Goal: Task Accomplishment & Management: Manage account settings

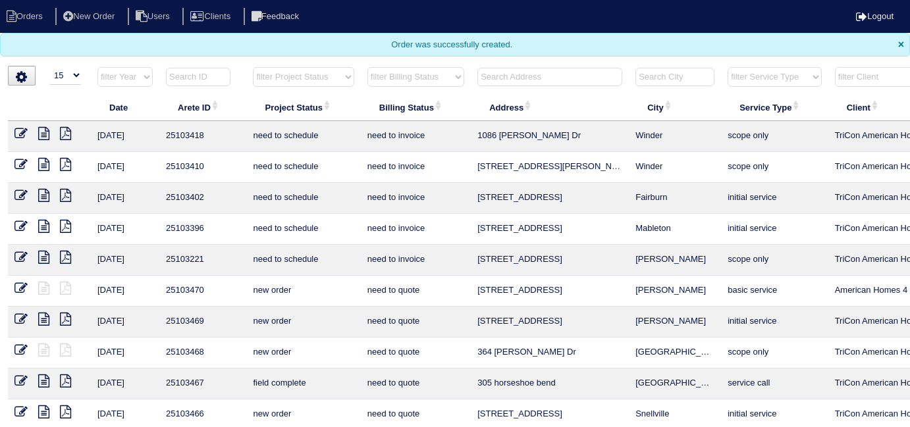
select select "15"
click at [483, 74] on input "text" at bounding box center [549, 77] width 145 height 18
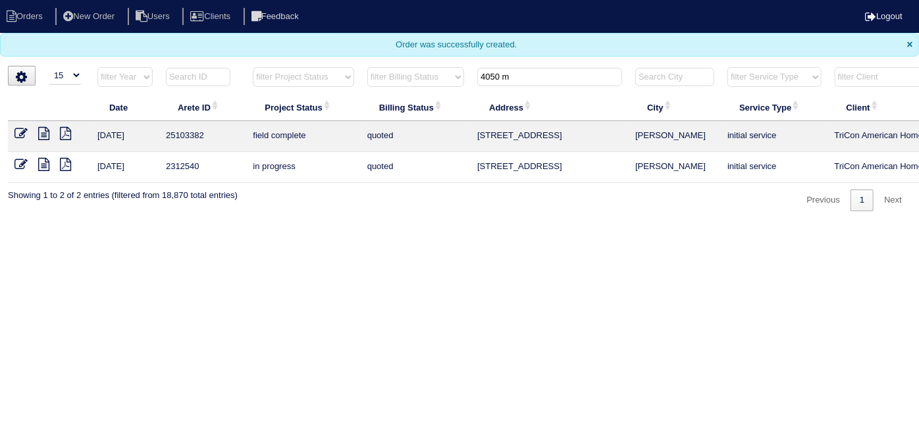
type input "4050 m"
click at [22, 131] on icon at bounding box center [20, 133] width 13 height 13
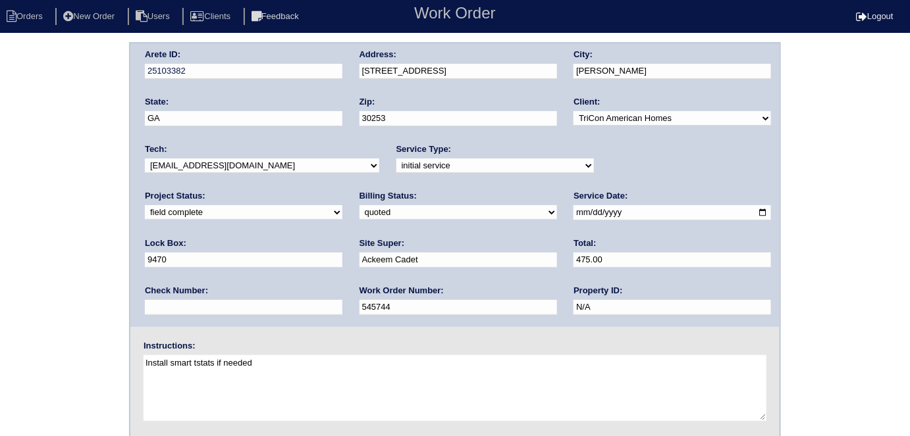
drag, startPoint x: 49, startPoint y: 216, endPoint x: 55, endPoint y: 233, distance: 17.9
click at [49, 218] on div "Arete ID: 25103382 Address: 4050 Monarch Dr City: McDonough State: GA Zip: 3025…" at bounding box center [455, 308] width 910 height 533
click at [359, 213] on select "need to quote quoted need to invoice invoiced paid warranty purchase order need…" at bounding box center [457, 212] width 197 height 14
select select "need to invoice"
click at [359, 205] on select "need to quote quoted need to invoice invoiced paid warranty purchase order need…" at bounding box center [457, 212] width 197 height 14
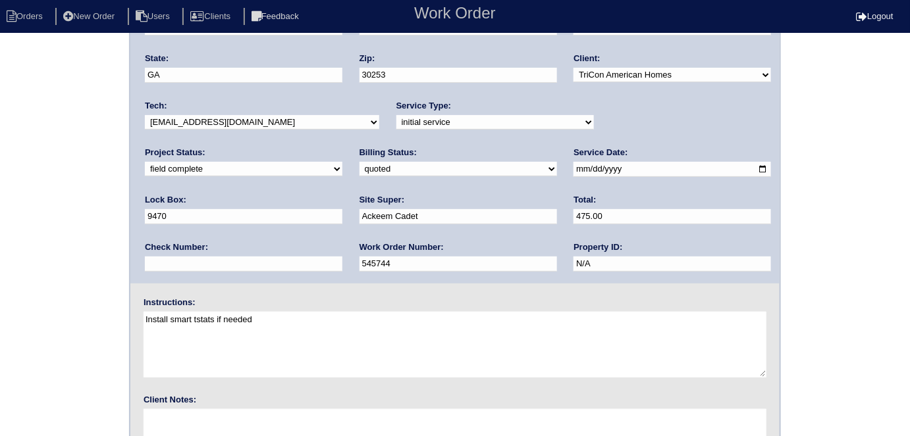
scroll to position [135, 0]
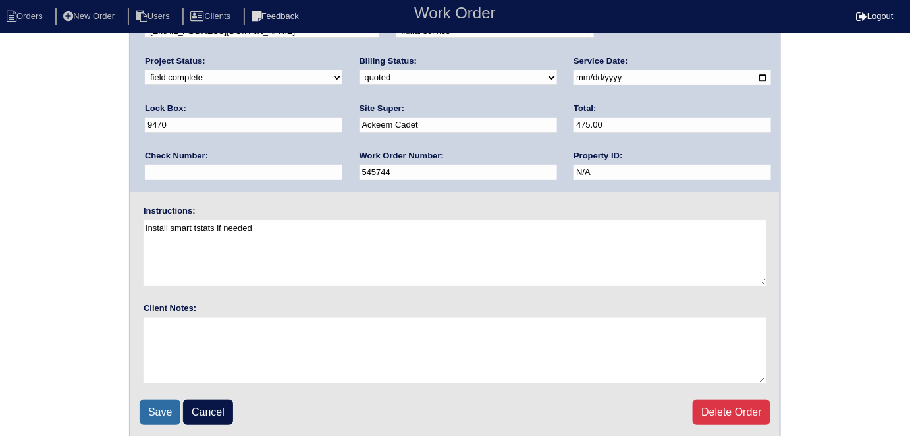
click at [148, 405] on input "Save" at bounding box center [160, 412] width 41 height 25
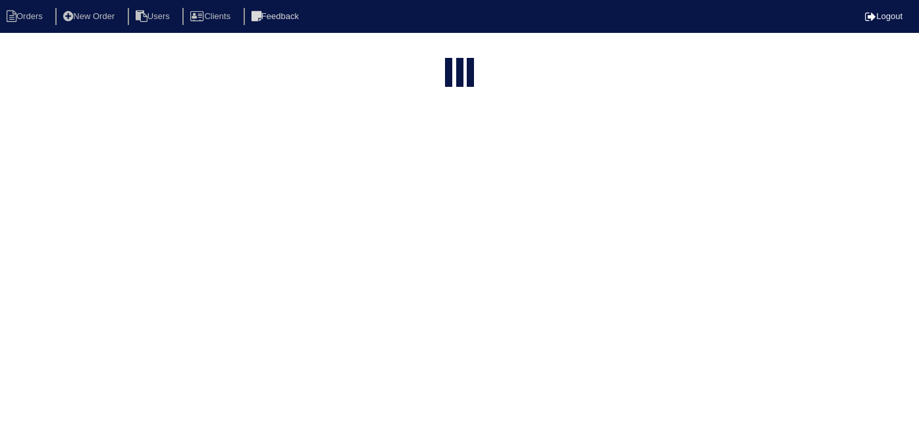
select select "15"
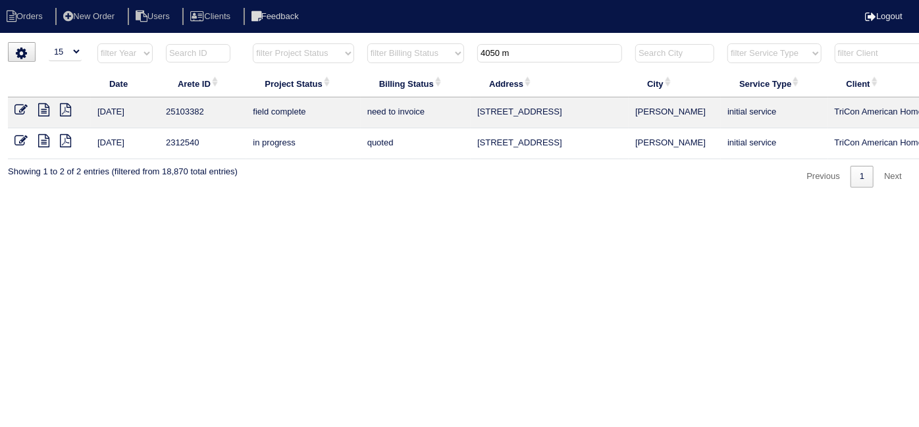
drag, startPoint x: 523, startPoint y: 54, endPoint x: 201, endPoint y: 51, distance: 321.9
click at [201, 51] on tr "filter Year -- Any Year -- 2025 2024 2023 2022 2021 2020 2019 filter Project St…" at bounding box center [578, 56] width 1141 height 27
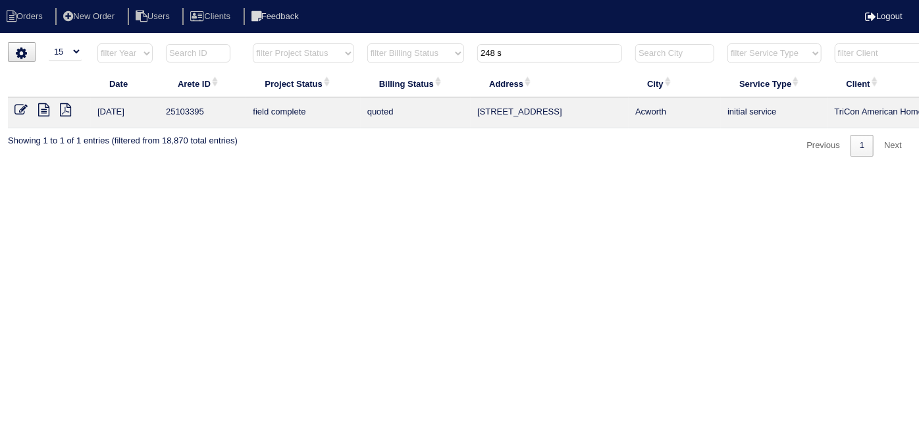
type input "248 s"
click at [22, 111] on icon at bounding box center [20, 109] width 13 height 13
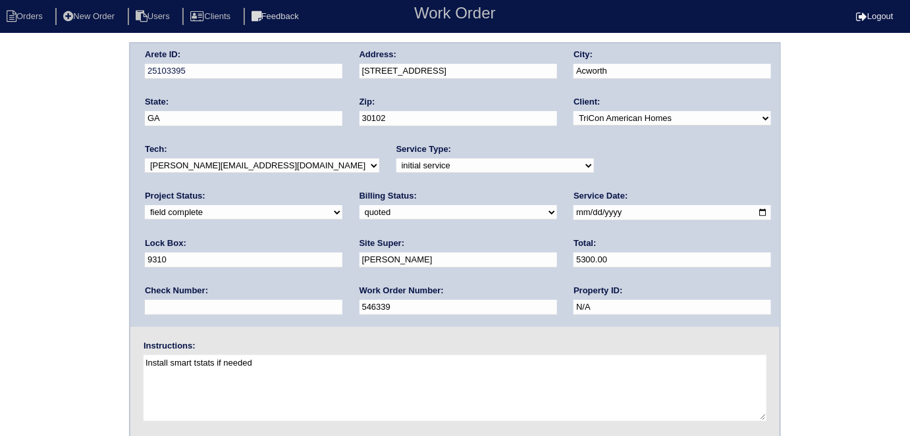
click at [359, 203] on div "Billing Status: need to quote quoted need to invoice invoiced paid warranty pur…" at bounding box center [457, 208] width 197 height 36
click at [359, 207] on select "need to quote quoted need to invoice invoiced paid warranty purchase order need…" at bounding box center [457, 212] width 197 height 14
select select "need to invoice"
click at [359, 205] on select "need to quote quoted need to invoice invoiced paid warranty purchase order need…" at bounding box center [457, 212] width 197 height 14
drag, startPoint x: 602, startPoint y: 163, endPoint x: 605, endPoint y: 170, distance: 8.0
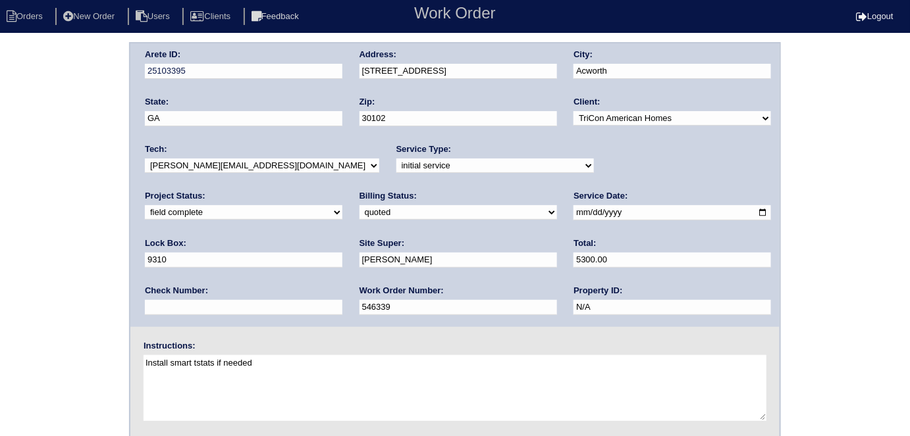
click at [342, 205] on select "new order assigned in progress field complete need to schedule admin review arc…" at bounding box center [243, 212] width 197 height 14
select select "need to schedule"
click at [342, 205] on select "new order assigned in progress field complete need to schedule admin review arc…" at bounding box center [243, 212] width 197 height 14
click at [573, 212] on input "2025-09-17" at bounding box center [671, 212] width 197 height 15
type input "2025-09-19"
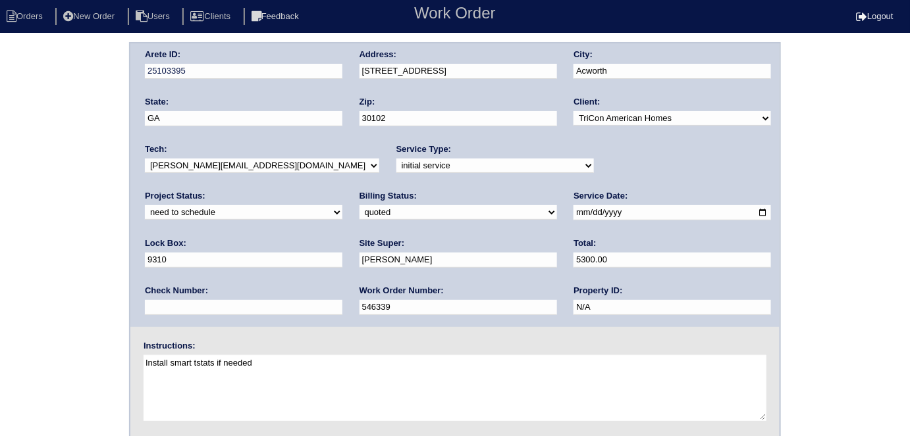
click at [12, 286] on div "Arete ID: 25103395 Address: 248 Sable Trace Dr City: Acworth State: GA Zip: 301…" at bounding box center [455, 308] width 910 height 533
click at [52, 152] on div "Arete ID: 25103395 Address: 248 Sable Trace Dr City: Acworth State: GA Zip: 301…" at bounding box center [455, 308] width 910 height 533
click at [0, 278] on div "Arete ID: 25103395 Address: 248 Sable Trace Dr City: Acworth State: GA Zip: 301…" at bounding box center [455, 308] width 910 height 533
click at [49, 199] on div "Arete ID: 25103395 Address: 248 Sable Trace Dr City: Acworth State: GA Zip: 301…" at bounding box center [455, 308] width 910 height 533
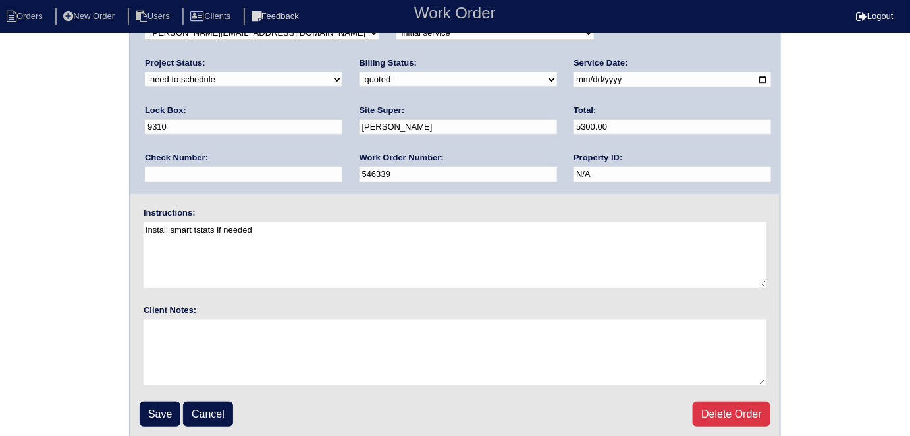
scroll to position [135, 0]
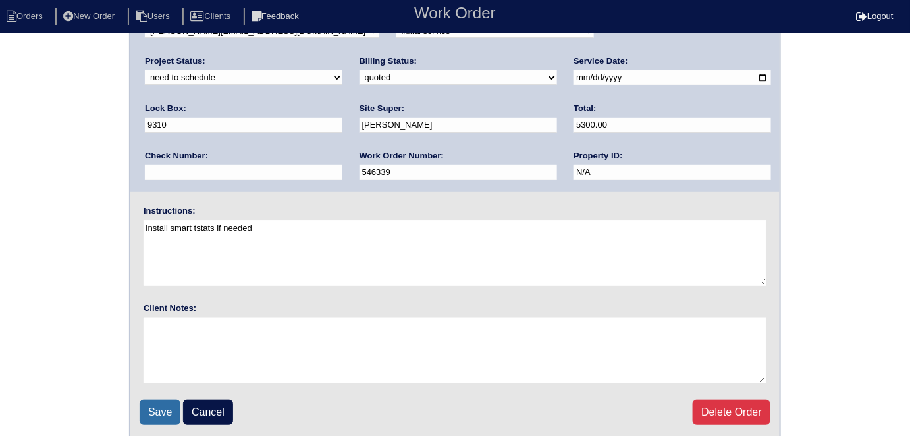
click at [158, 422] on input "Save" at bounding box center [160, 412] width 41 height 25
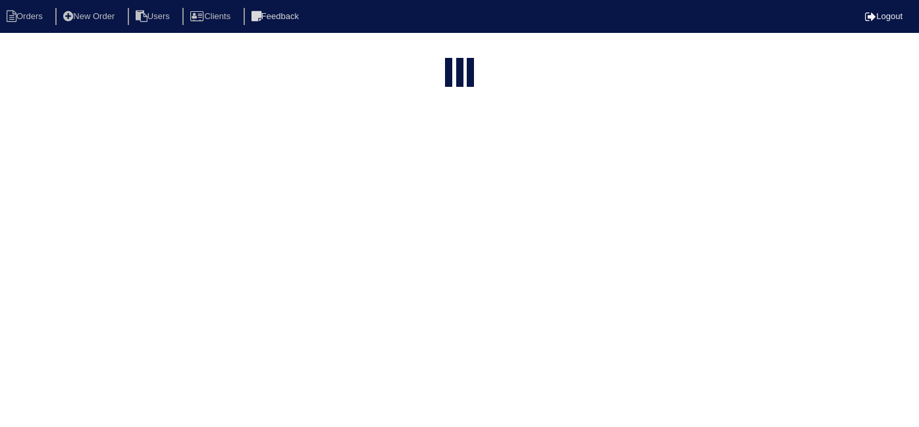
select select "15"
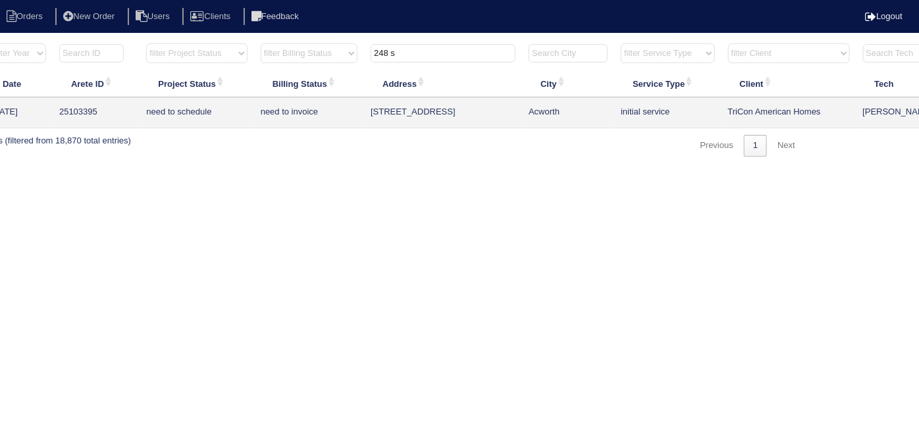
scroll to position [0, 229]
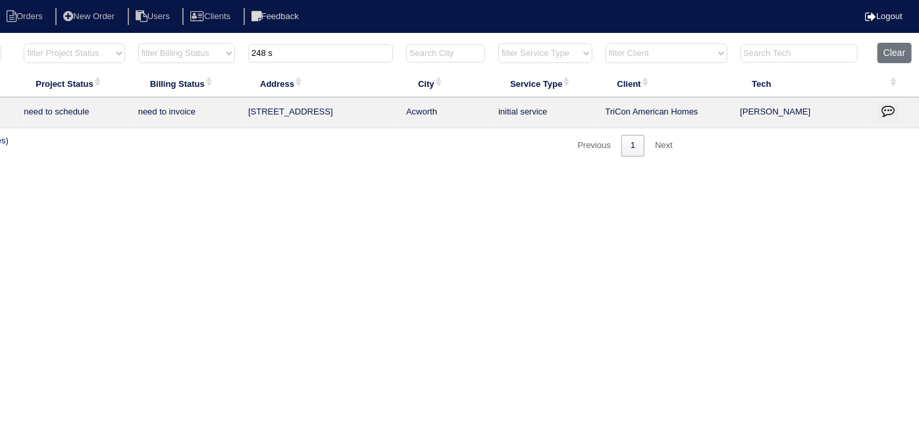
click at [893, 109] on icon "button" at bounding box center [887, 110] width 13 height 13
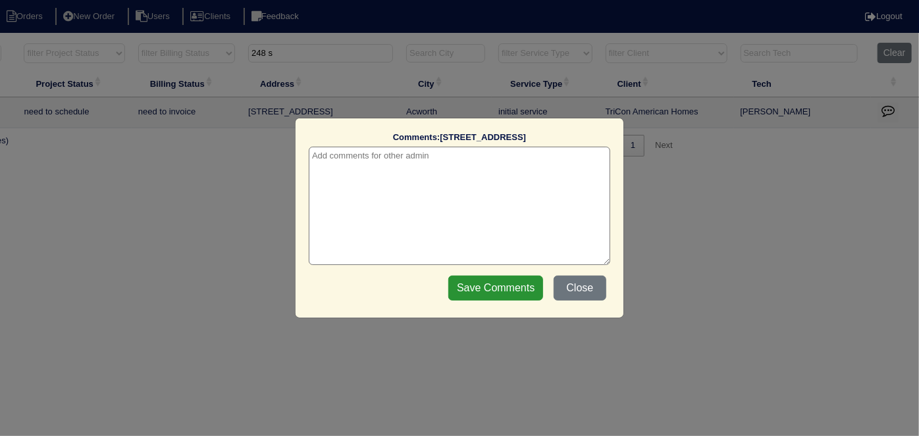
drag, startPoint x: 522, startPoint y: 165, endPoint x: 363, endPoint y: 155, distance: 158.9
click at [363, 155] on textarea at bounding box center [459, 206] width 301 height 118
paste textarea "Replacement"
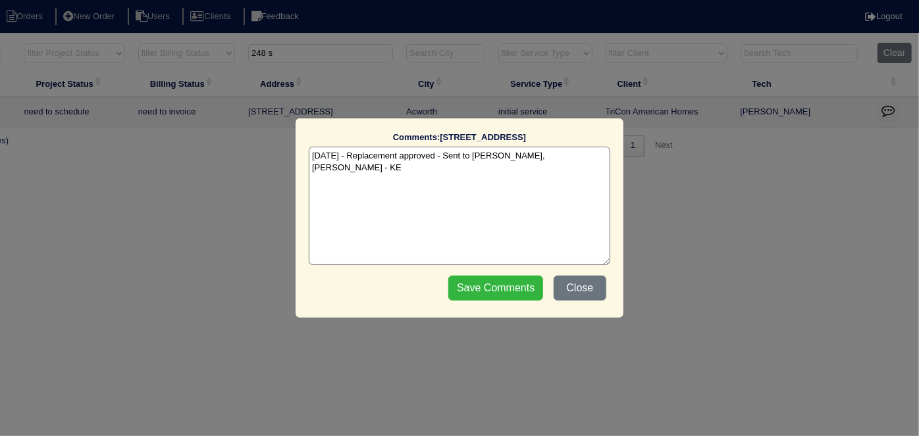
type textarea "[DATE] - Replacement approved - Sent to [PERSON_NAME], [PERSON_NAME] - KE"
drag, startPoint x: 508, startPoint y: 290, endPoint x: 504, endPoint y: 281, distance: 9.8
click at [508, 290] on input "Save Comments" at bounding box center [495, 288] width 95 height 25
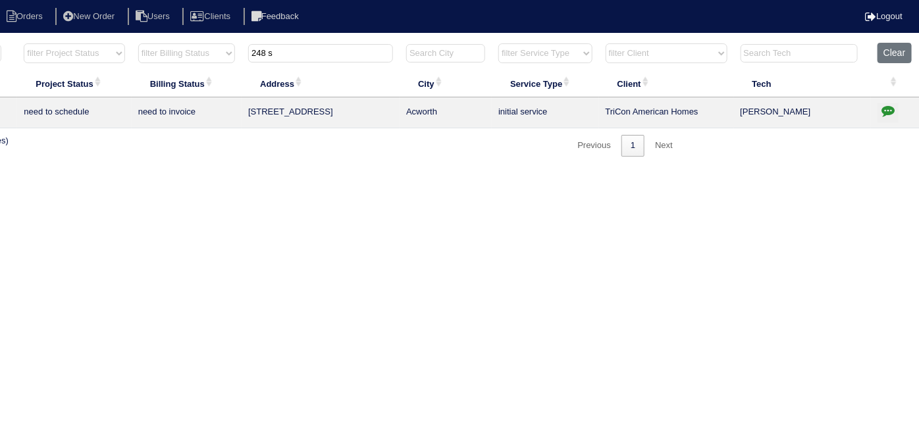
click at [690, 170] on html "Orders New Order Users Clients Feedback Logout Orders New Order Users Clients M…" at bounding box center [230, 85] width 919 height 170
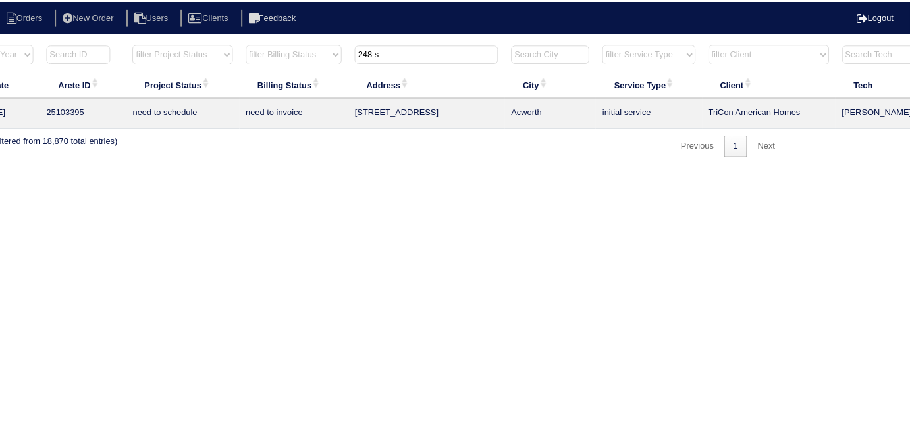
scroll to position [0, 0]
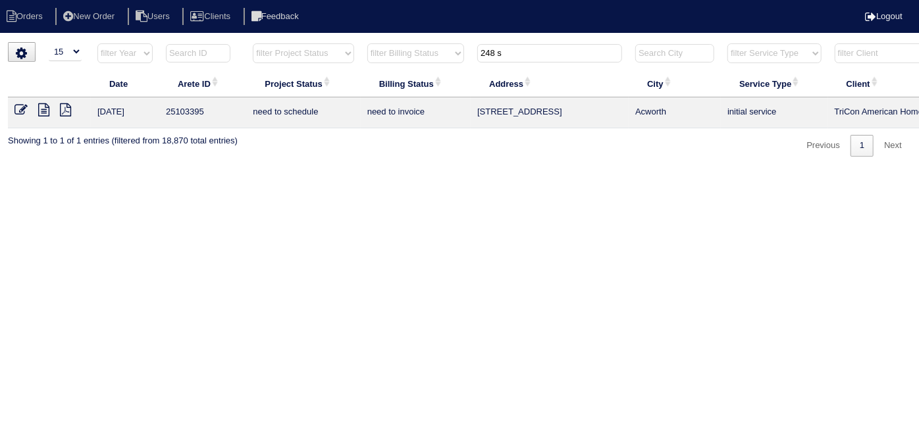
drag, startPoint x: 505, startPoint y: 58, endPoint x: 463, endPoint y: 65, distance: 42.1
click at [463, 65] on tr "filter Year -- Any Year -- 2025 2024 2023 2022 2021 2020 2019 filter Project St…" at bounding box center [578, 56] width 1141 height 27
